Goal: Task Accomplishment & Management: Manage account settings

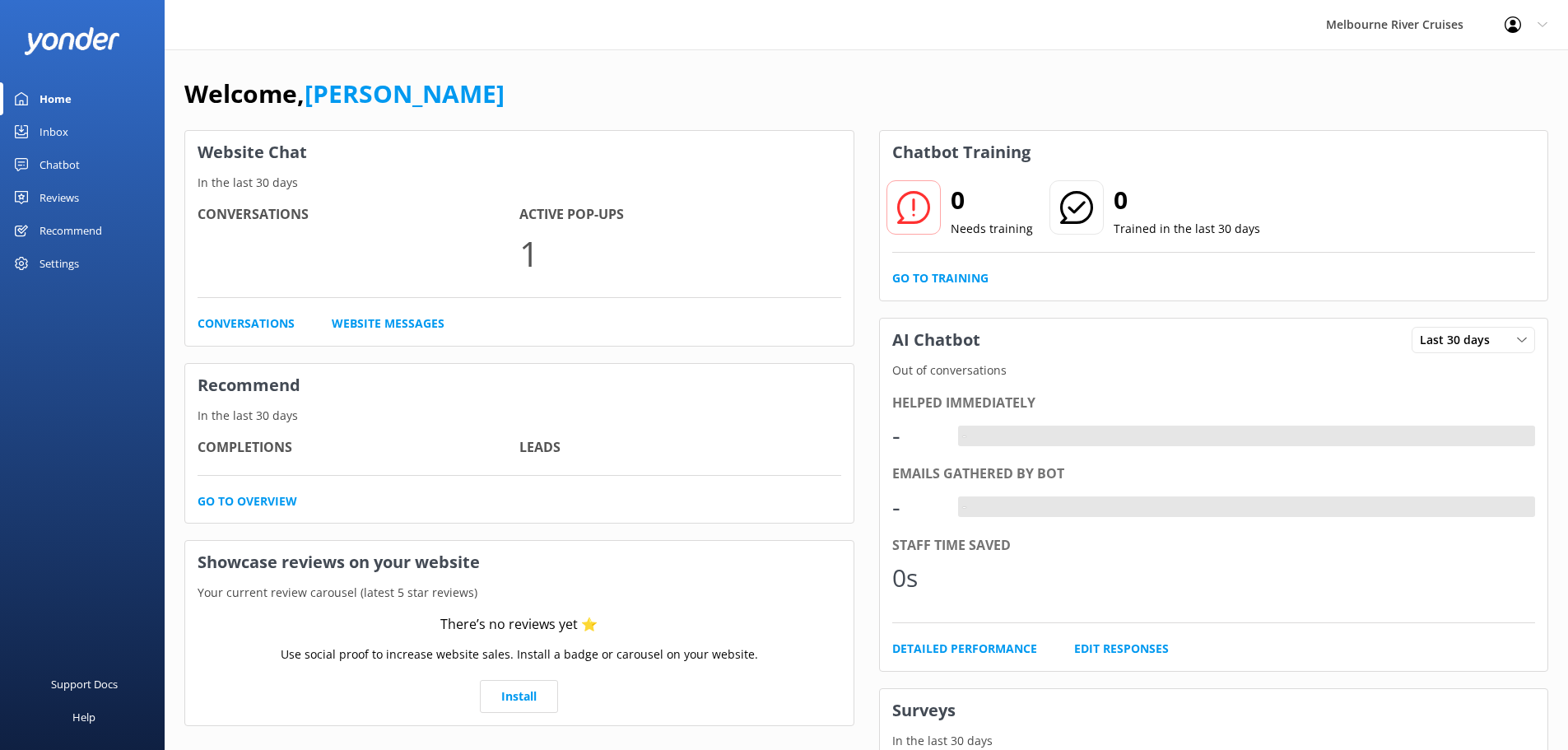
click at [1428, 26] on div "Melbourne River Cruises" at bounding box center [1395, 24] width 179 height 50
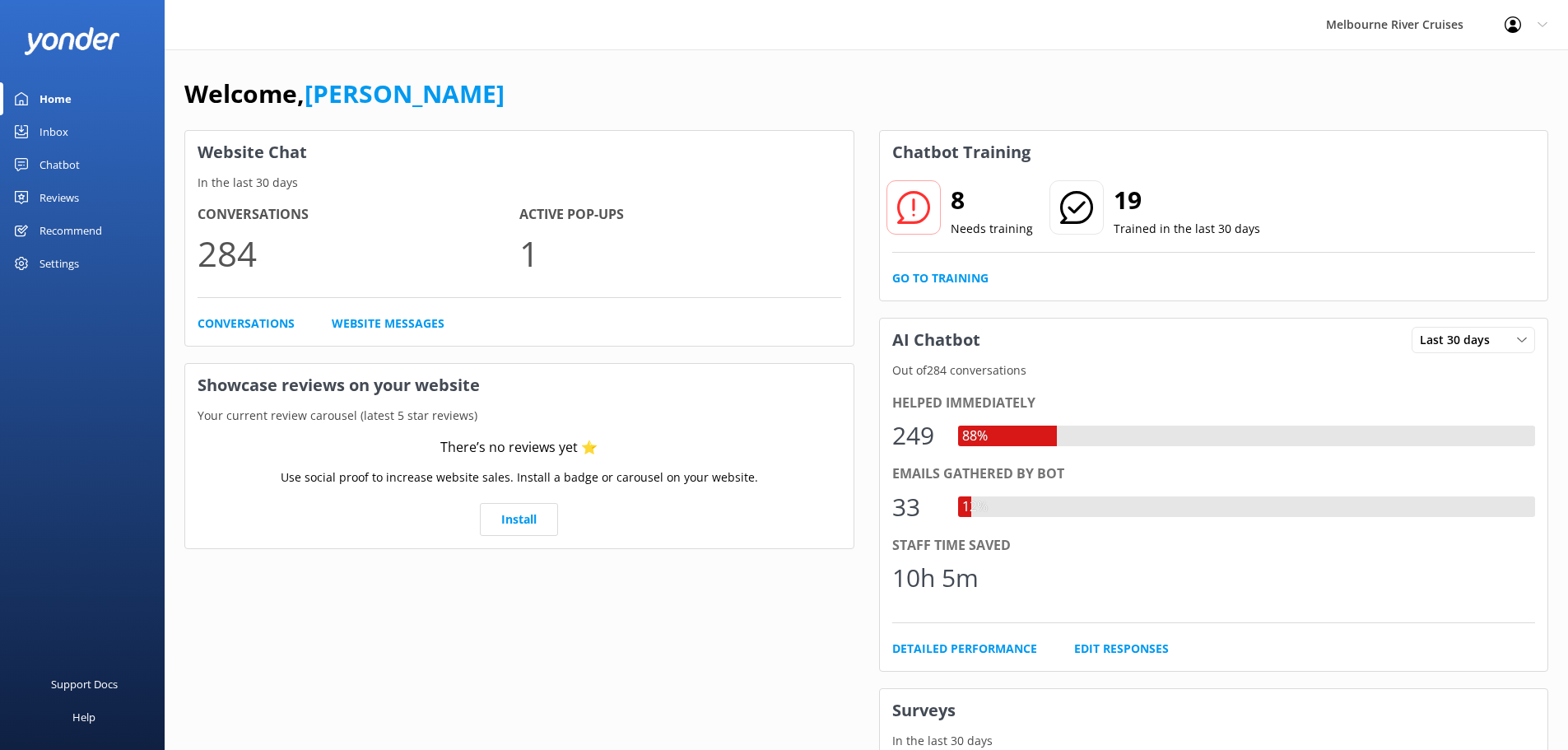
click at [1545, 23] on icon at bounding box center [1542, 24] width 10 height 10
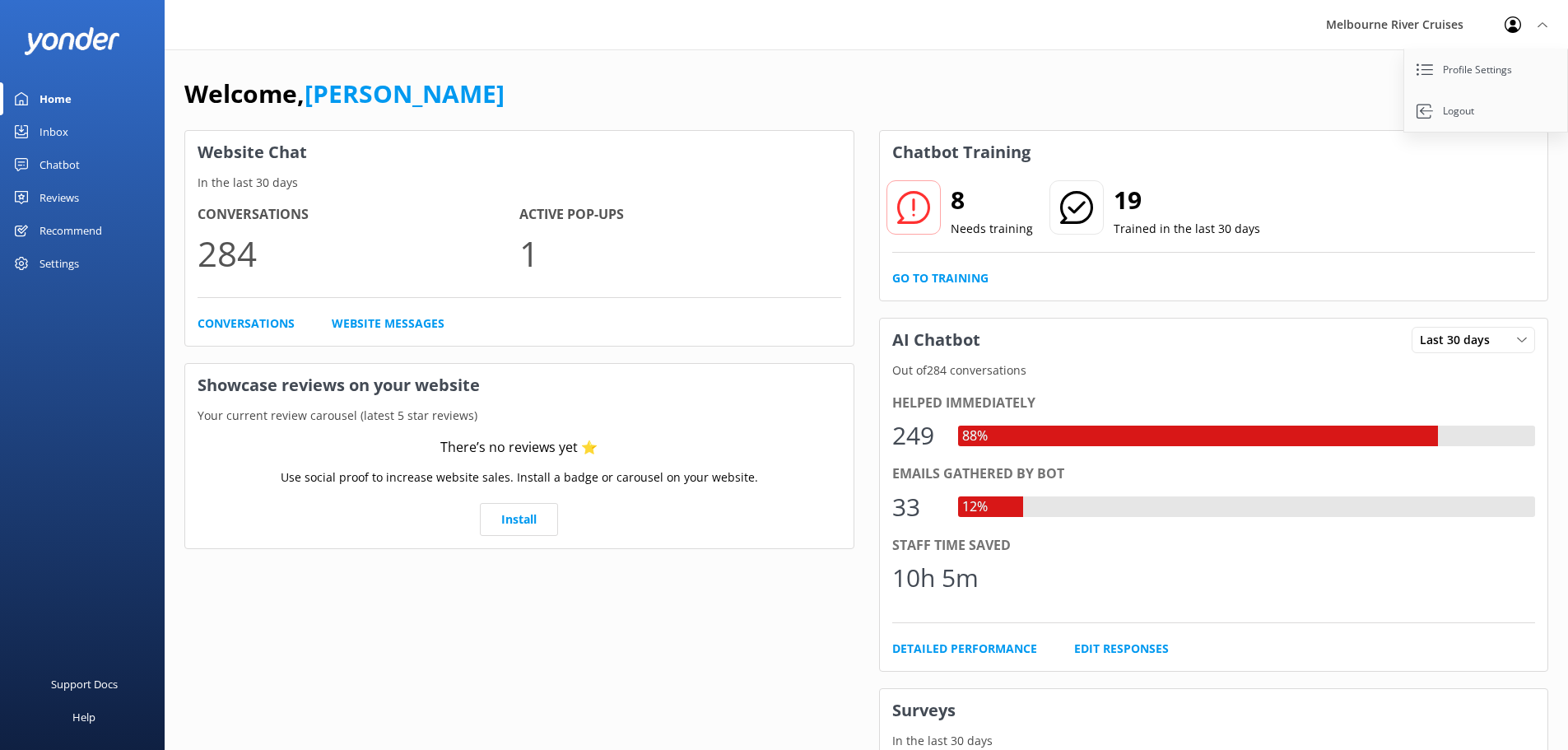
click at [1544, 24] on use at bounding box center [1542, 25] width 9 height 5
click at [1535, 15] on div "Profile Settings Logout" at bounding box center [1526, 24] width 84 height 50
click at [1499, 64] on link "Profile Settings" at bounding box center [1486, 70] width 165 height 41
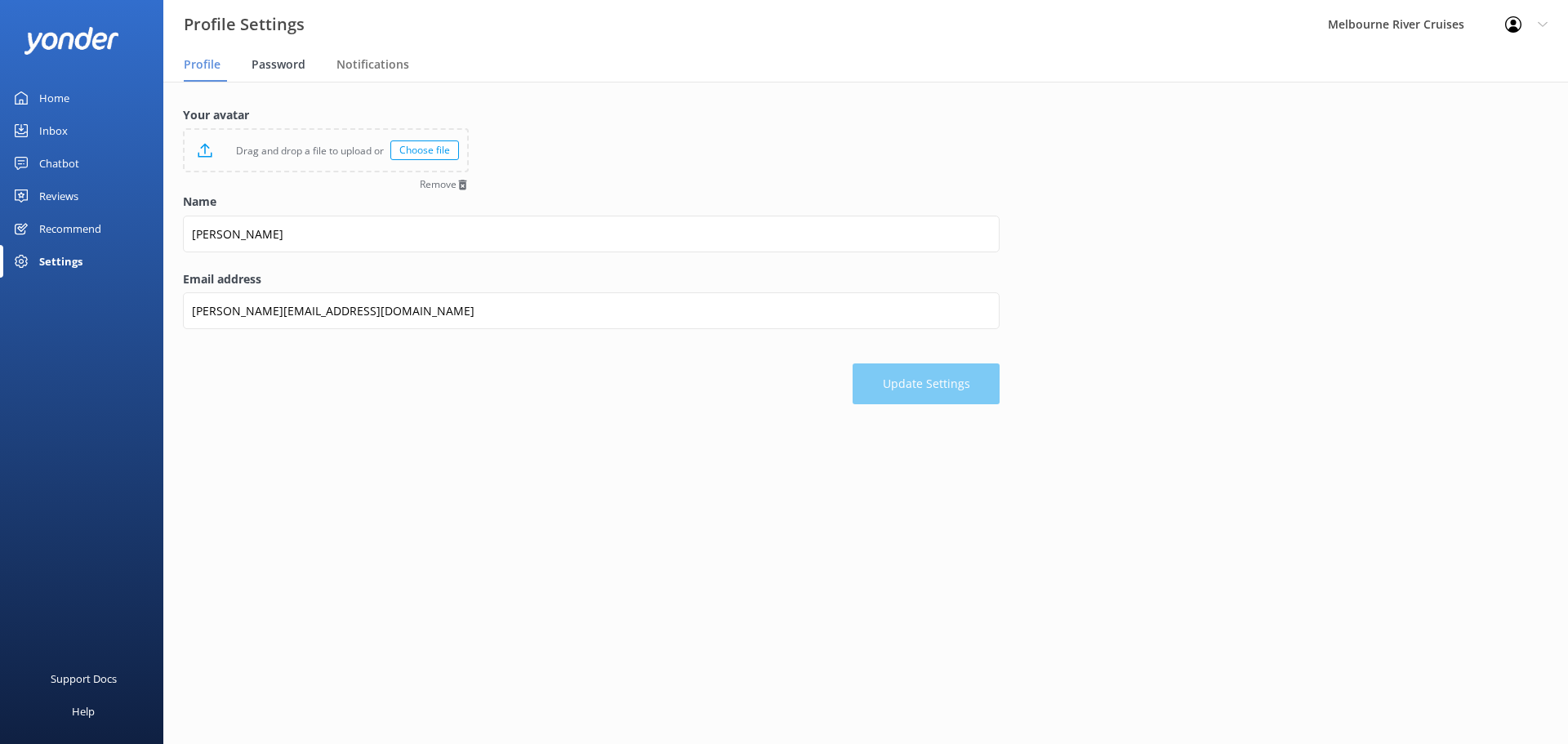
drag, startPoint x: 250, startPoint y: 73, endPoint x: 274, endPoint y: 70, distance: 24.2
click at [251, 73] on nav "Profile Password Notifications" at bounding box center [865, 66] width 1405 height 33
drag, startPoint x: 279, startPoint y: 70, endPoint x: 400, endPoint y: 70, distance: 121.0
click at [280, 70] on span "Password" at bounding box center [278, 64] width 54 height 16
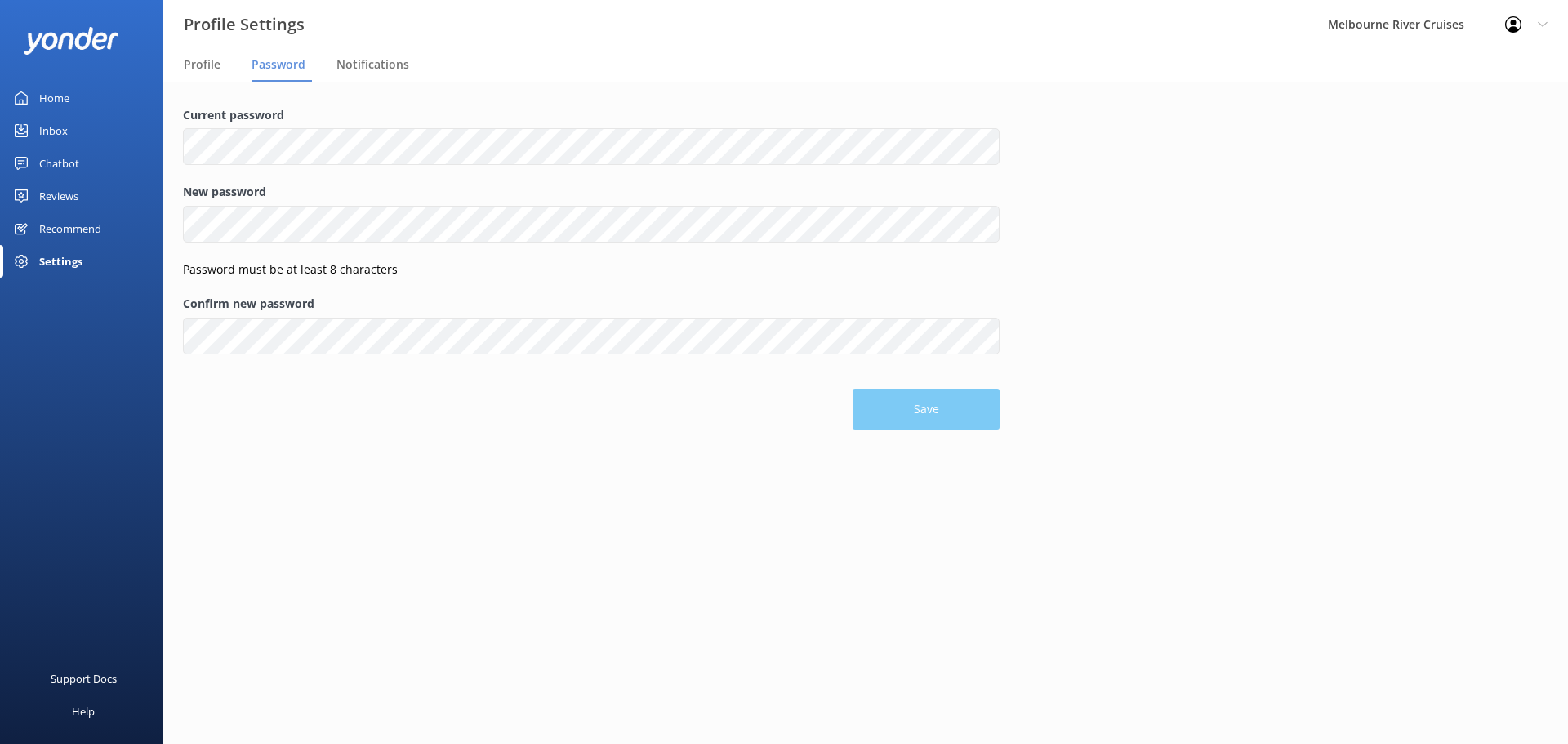
drag, startPoint x: 392, startPoint y: 62, endPoint x: 252, endPoint y: 67, distance: 140.1
click at [389, 62] on span "Notifications" at bounding box center [373, 64] width 73 height 16
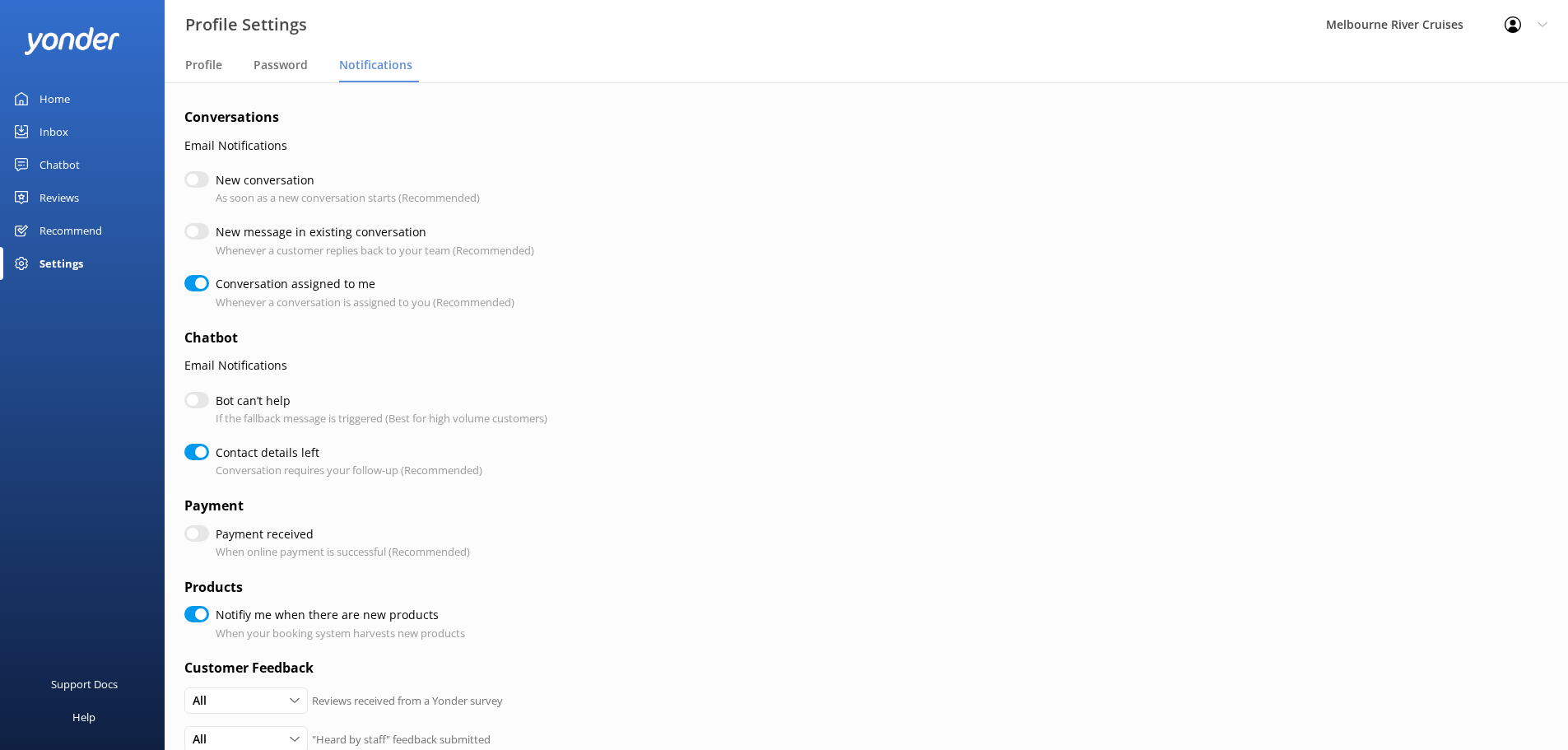
click at [652, 112] on h4 "Conversations" at bounding box center [596, 118] width 823 height 22
click at [261, 72] on span "Password" at bounding box center [280, 64] width 54 height 17
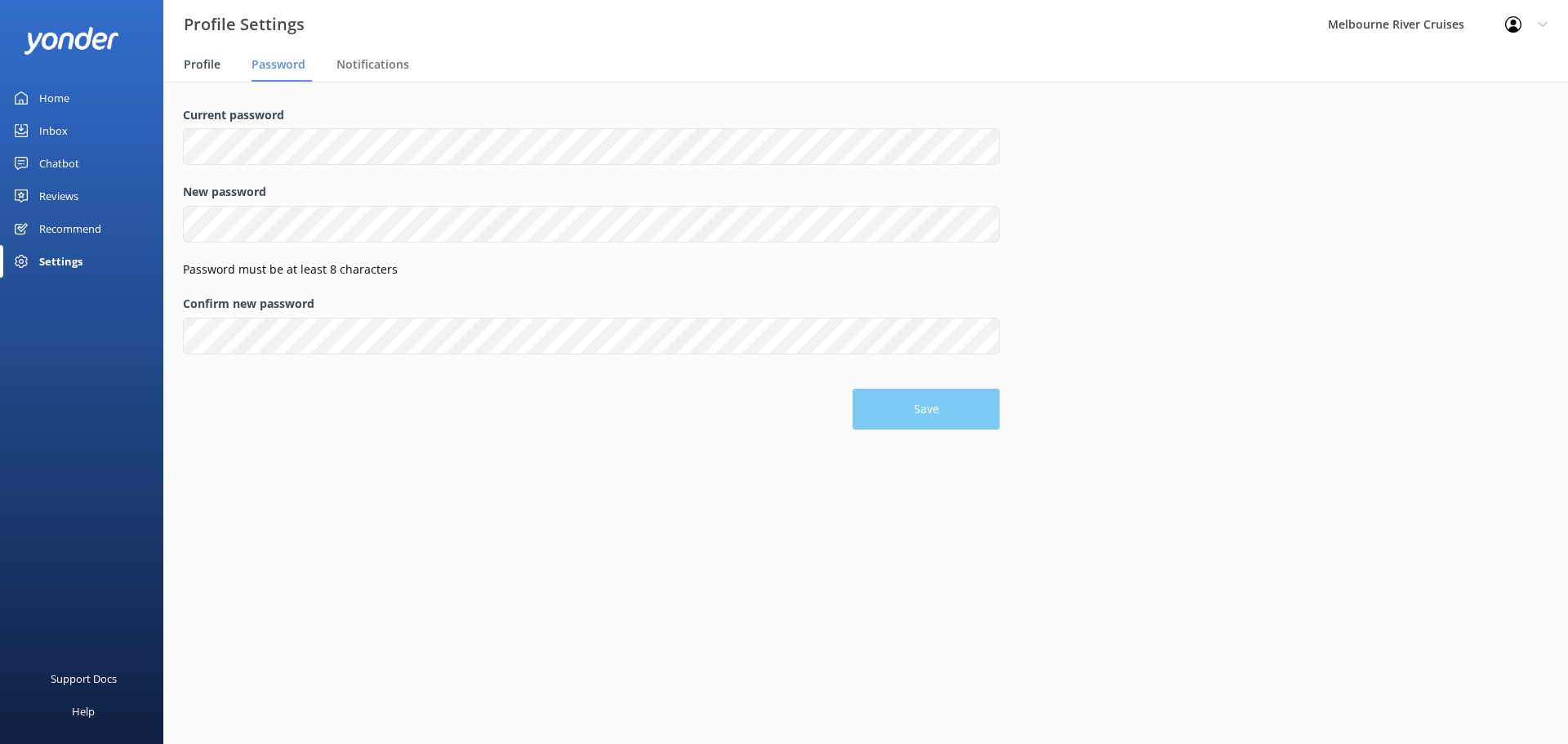
click at [213, 70] on span "Profile" at bounding box center [202, 64] width 37 height 16
